Goal: Find specific page/section: Find specific page/section

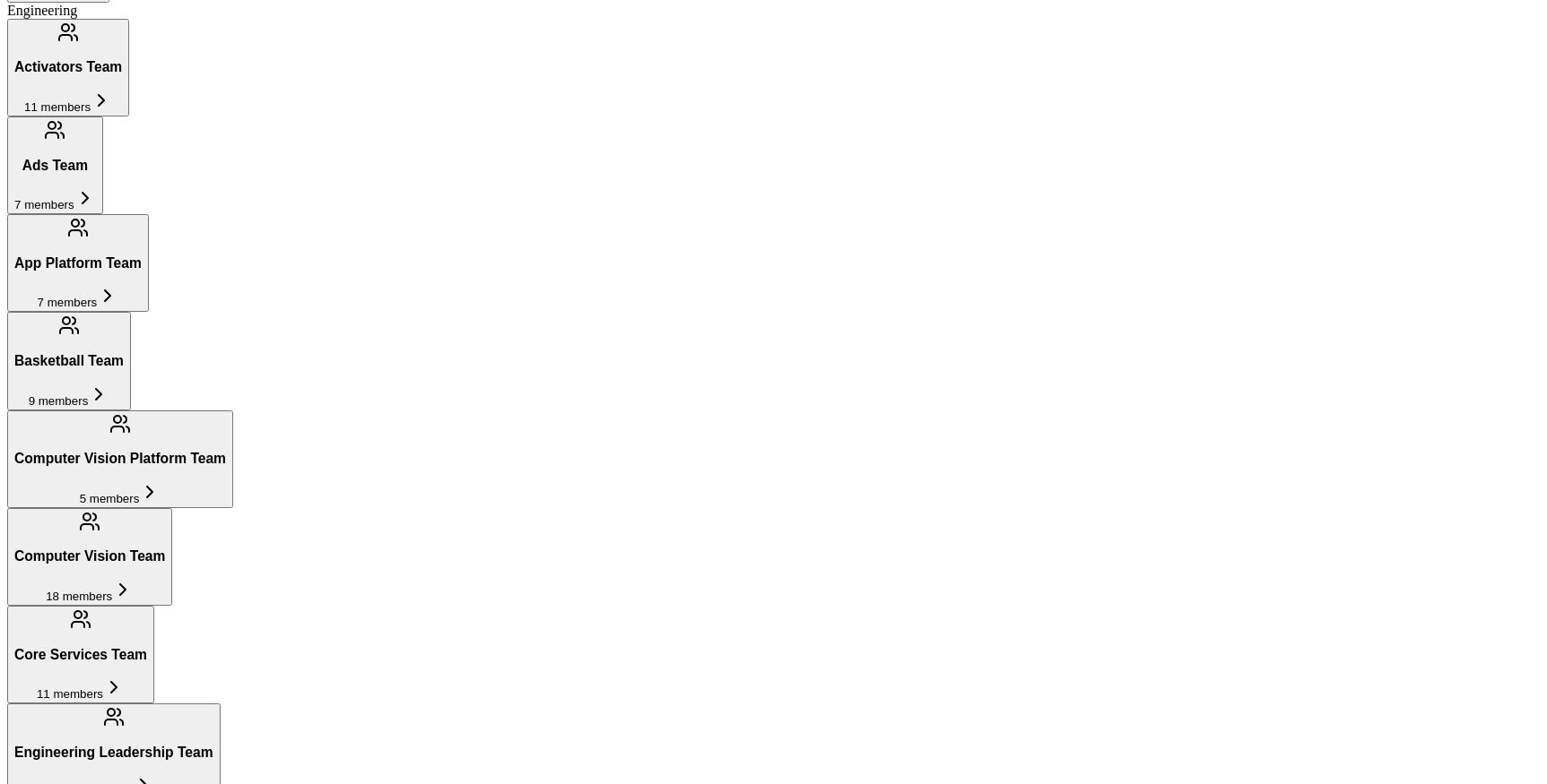
scroll to position [1246, 0]
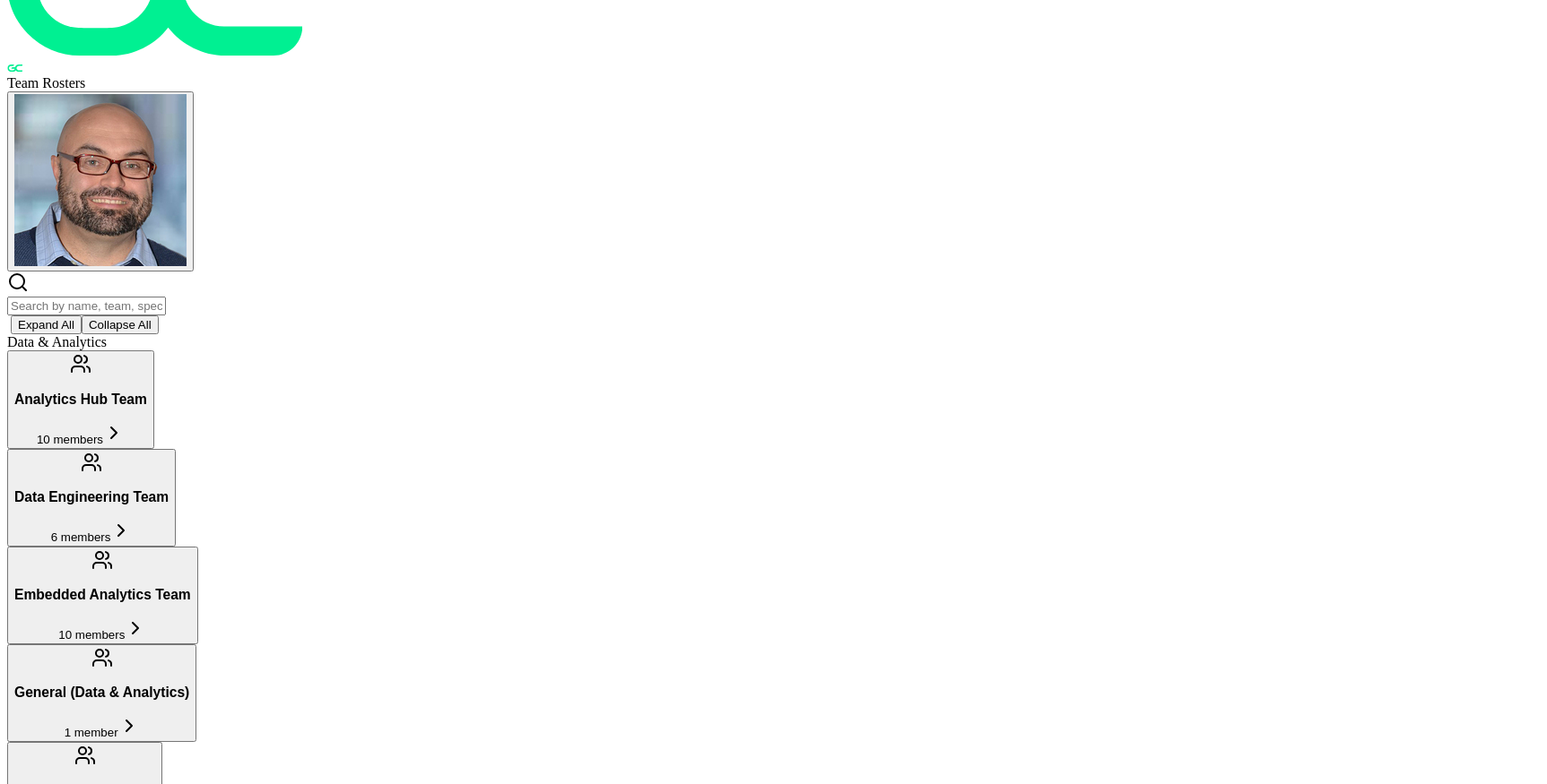
scroll to position [159, 0]
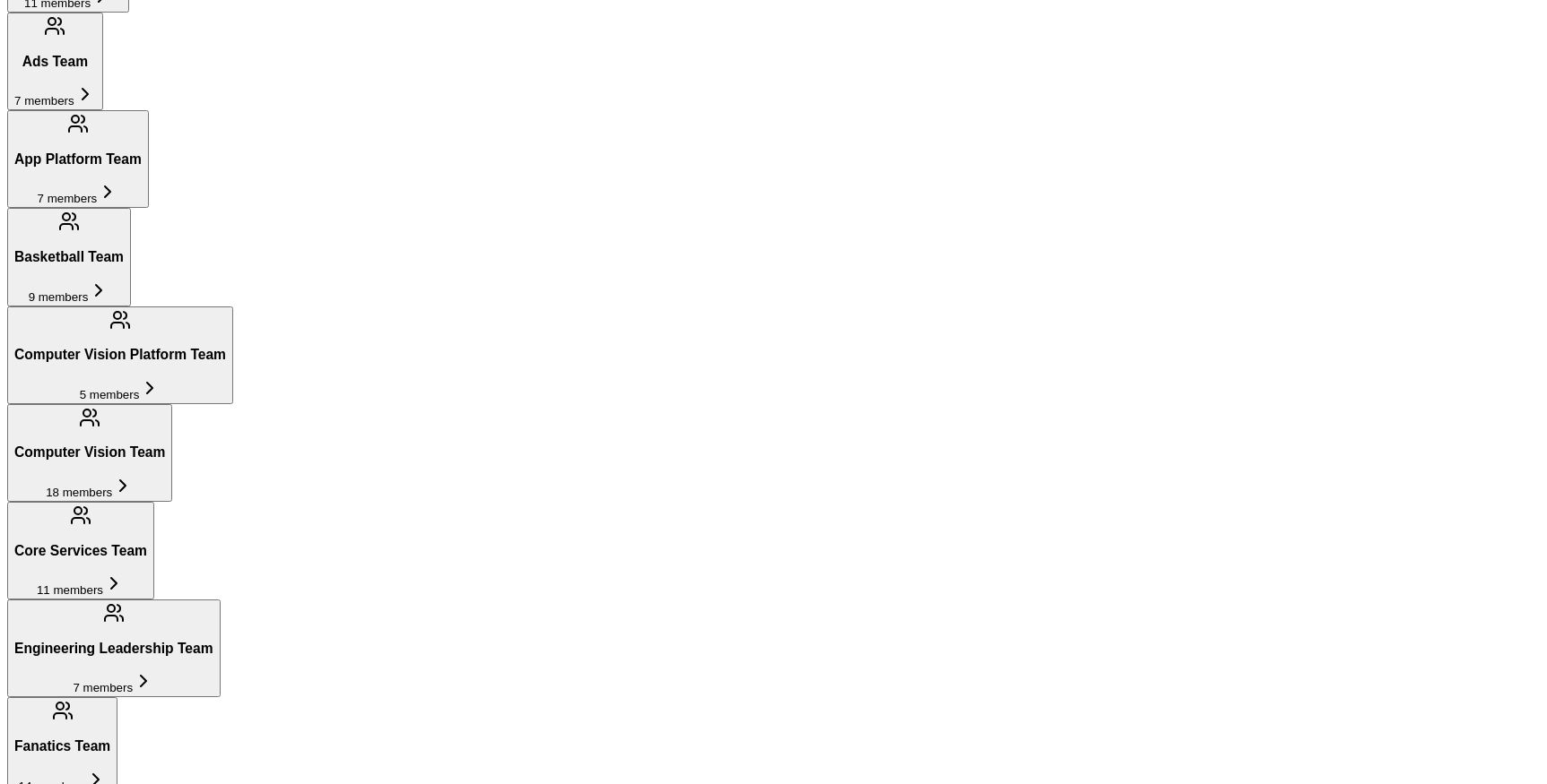
scroll to position [1348, 0]
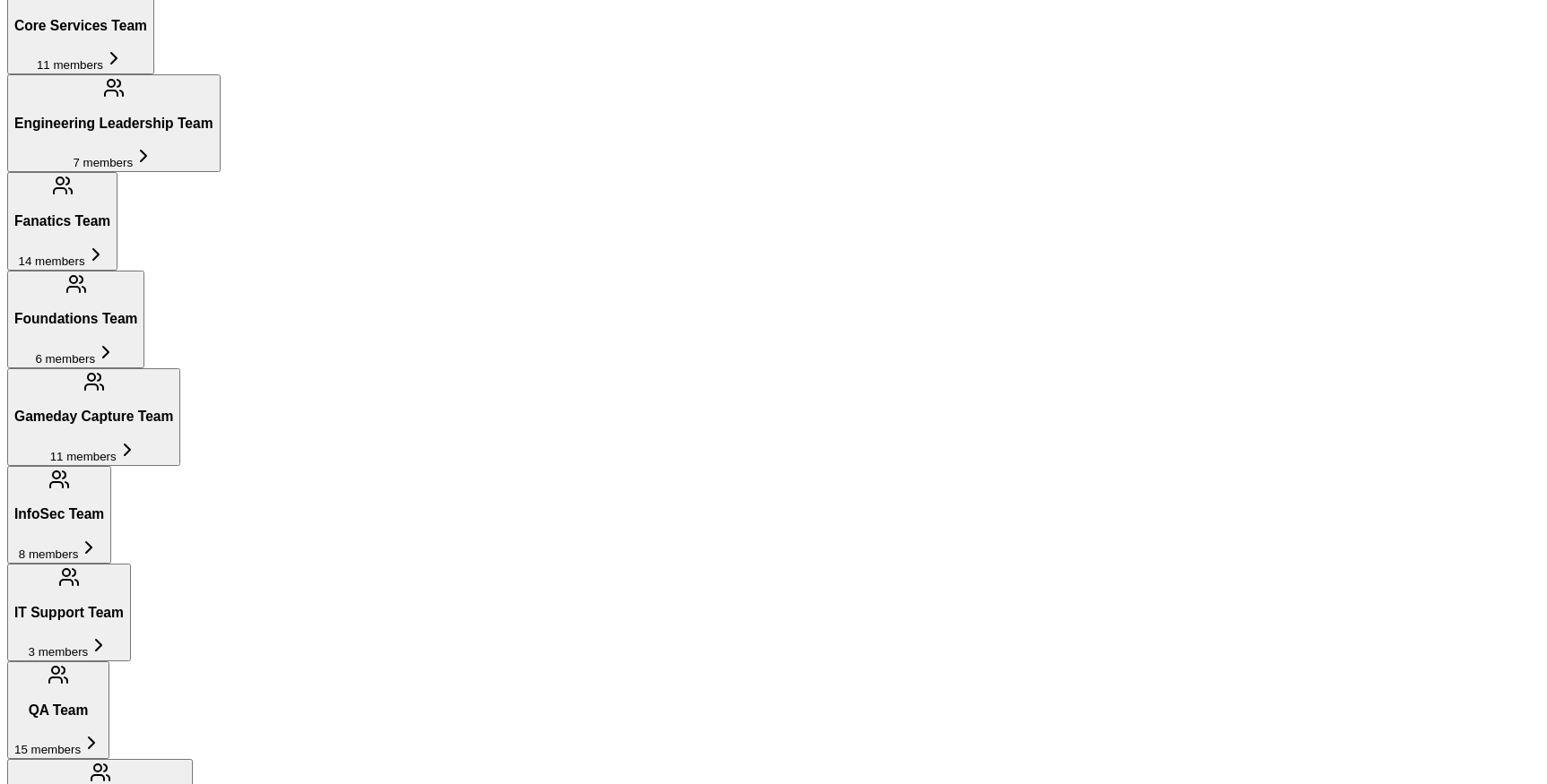
scroll to position [1869, 0]
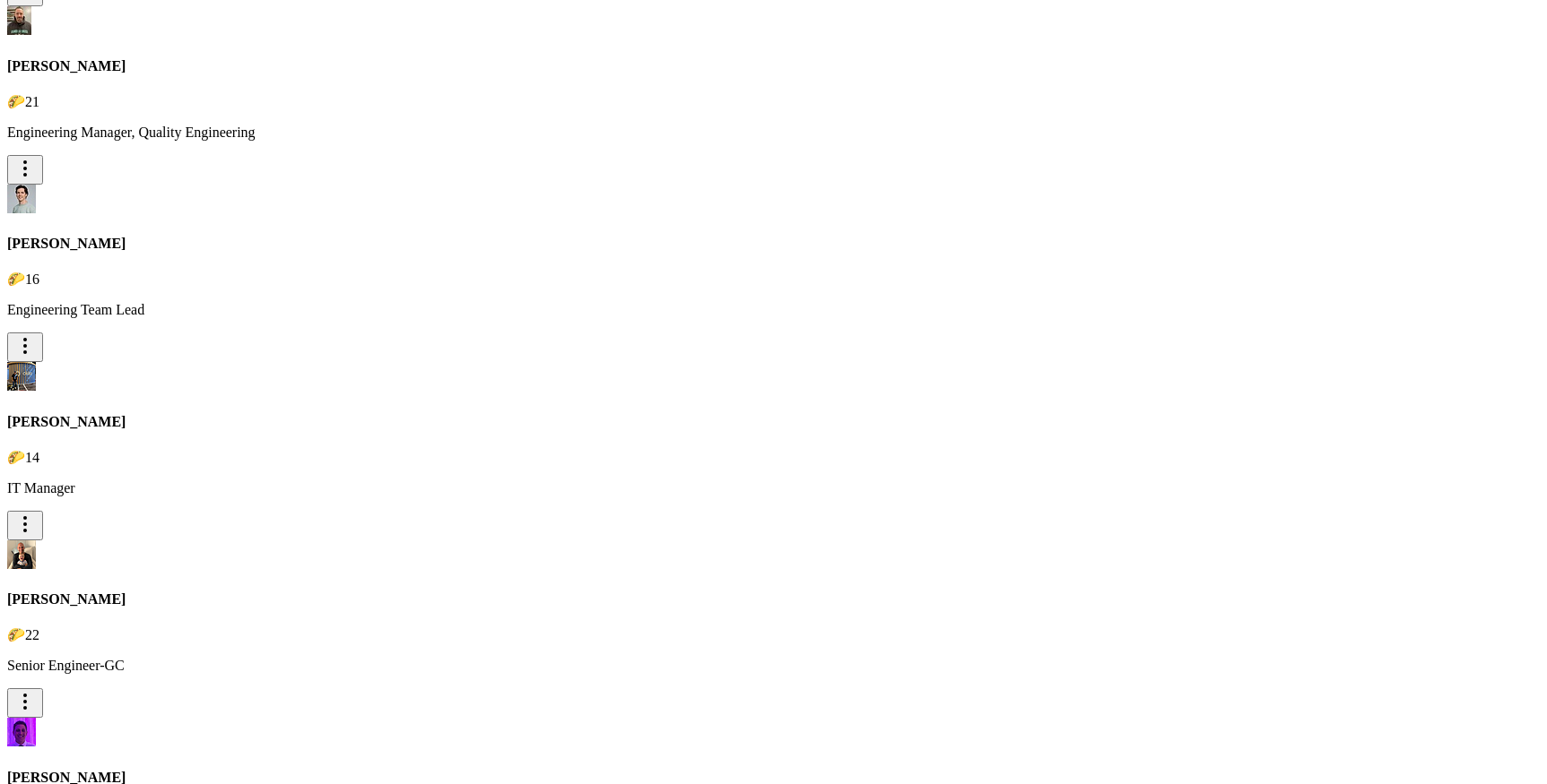
scroll to position [11707, 0]
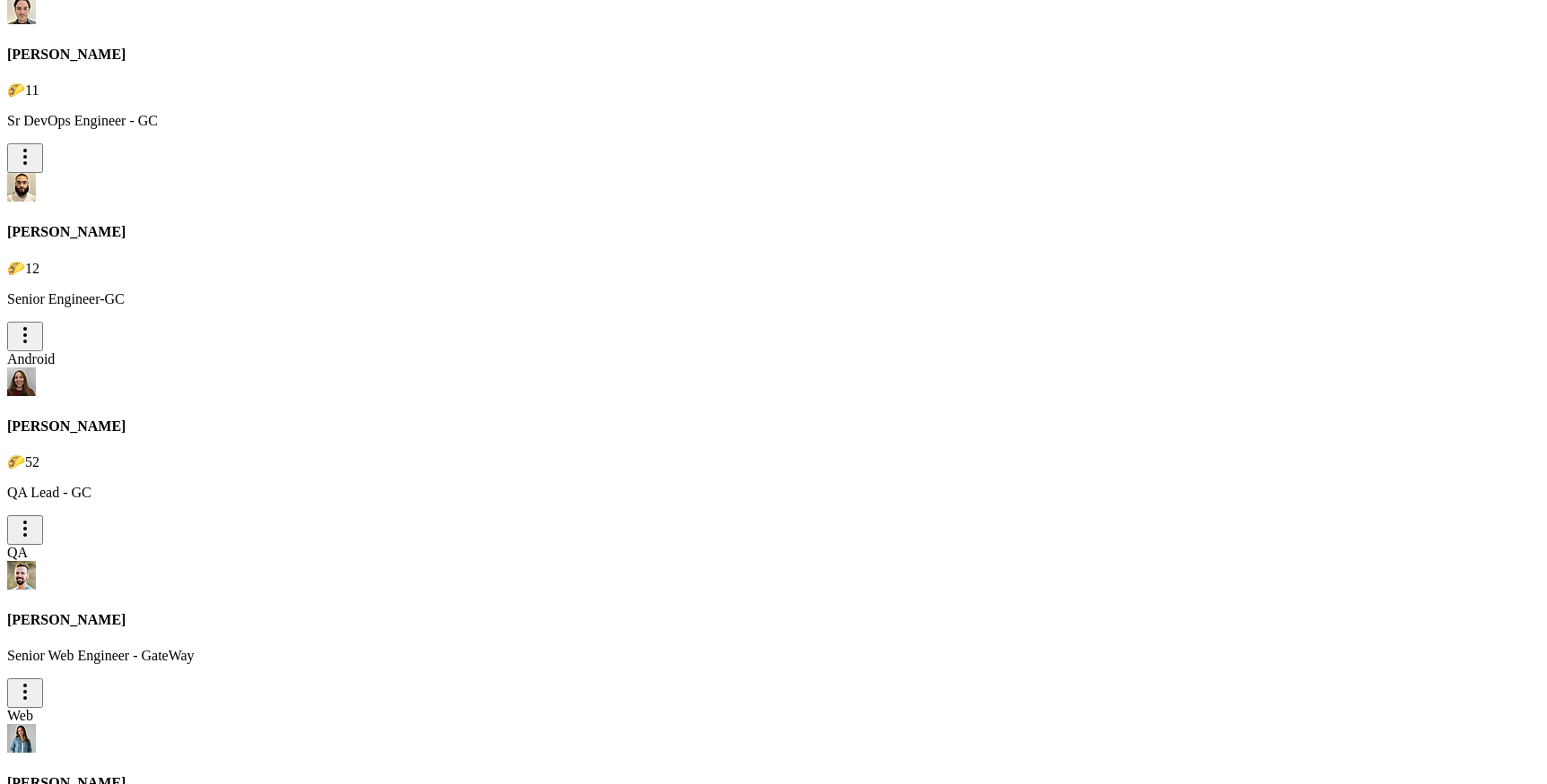
type input "a"
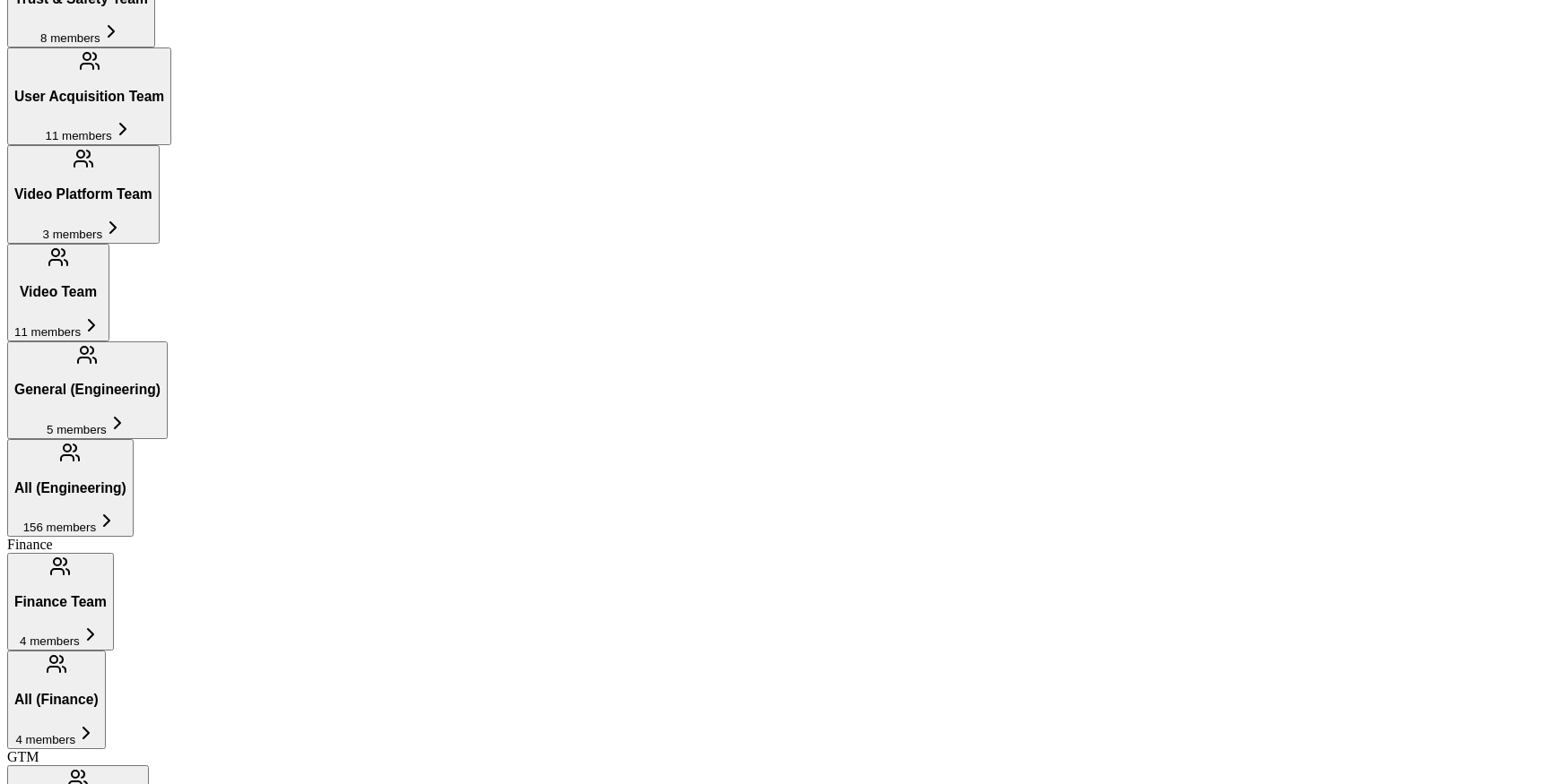
scroll to position [1887, 0]
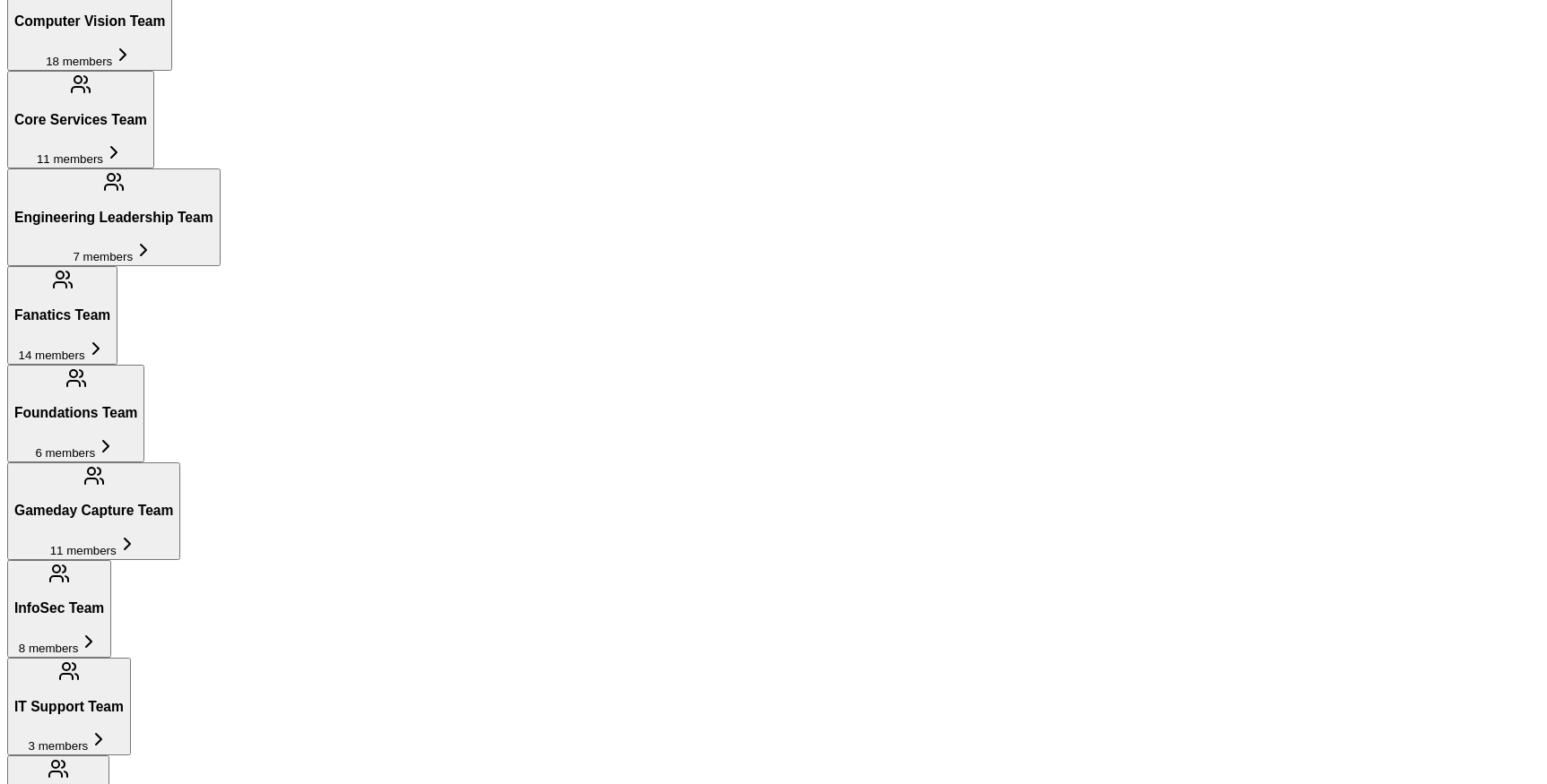
type input "jax"
